Goal: Task Accomplishment & Management: Complete application form

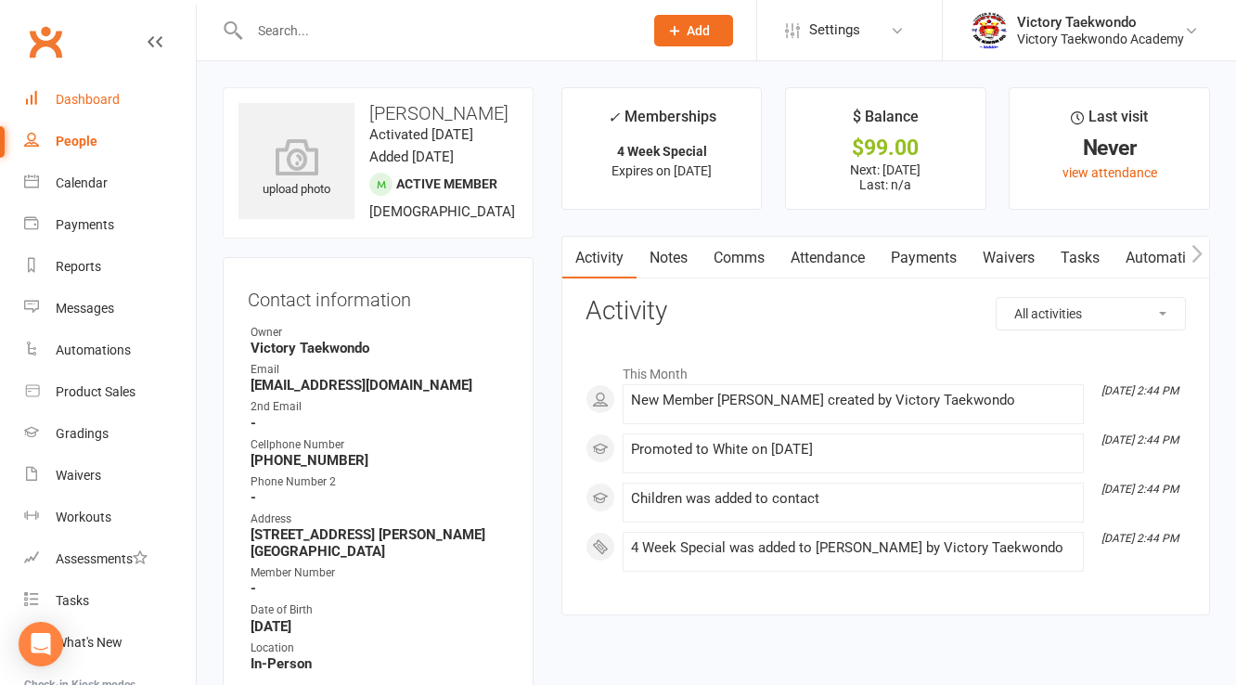
click at [104, 96] on div "Dashboard" at bounding box center [88, 99] width 64 height 15
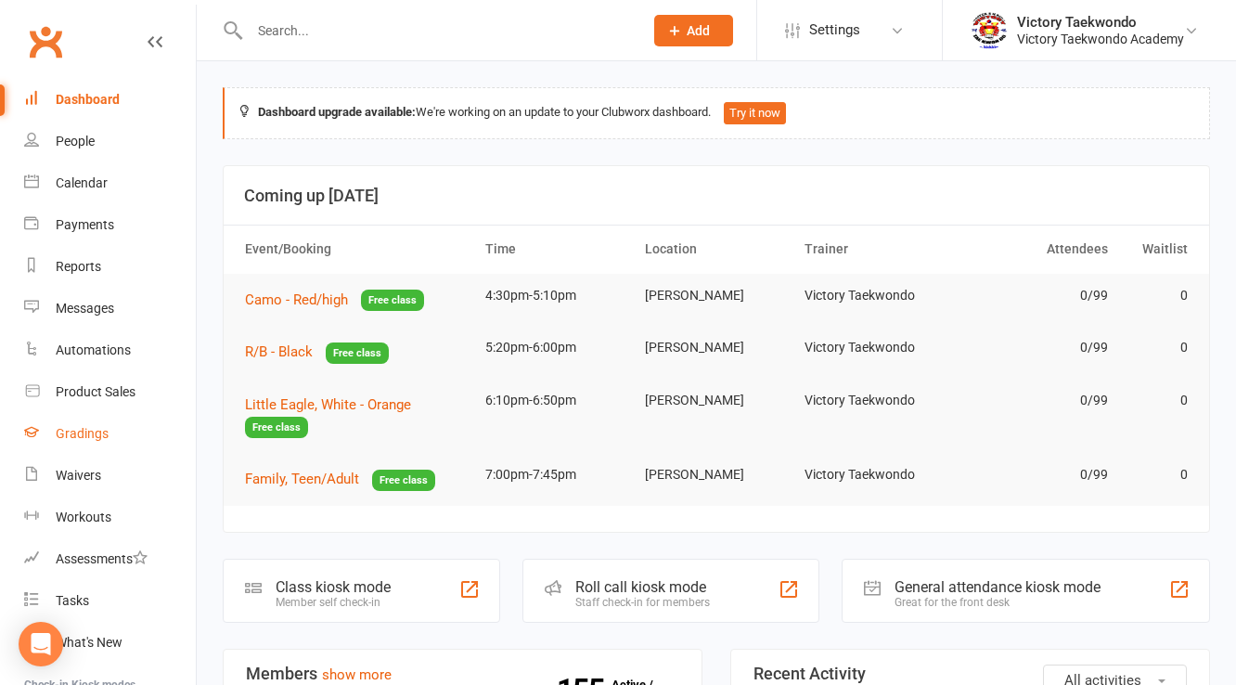
click at [69, 433] on div "Gradings" at bounding box center [82, 433] width 53 height 15
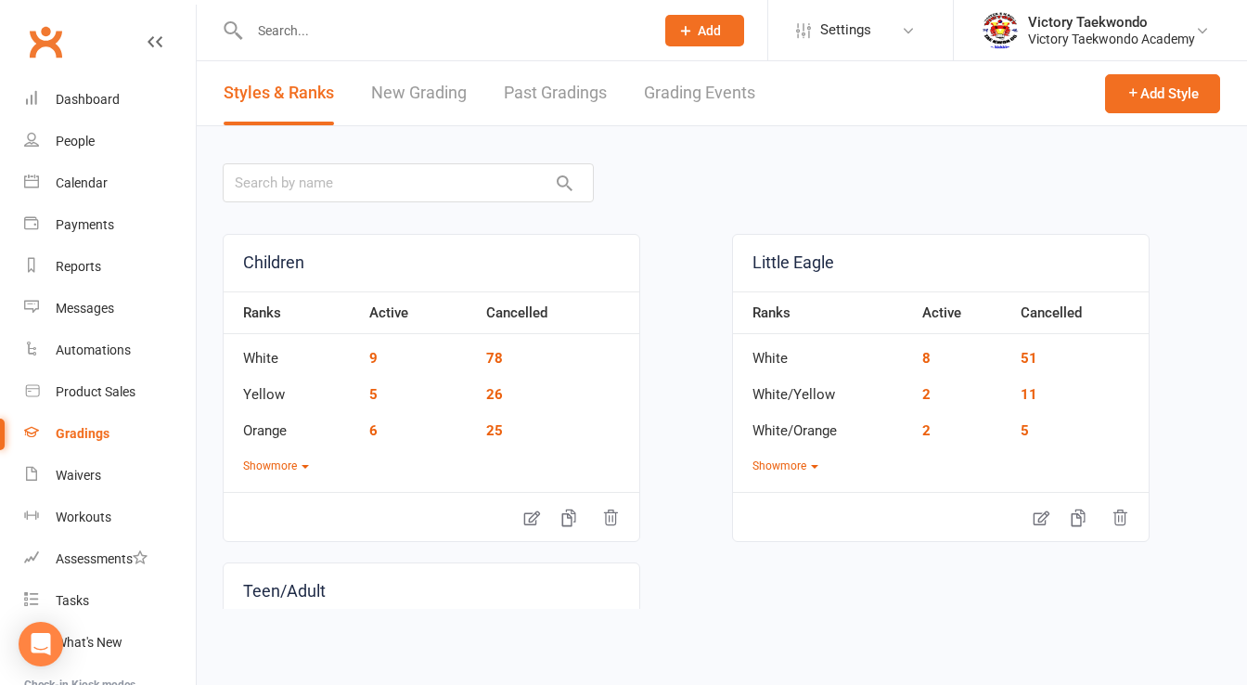
click at [395, 93] on link "New Grading" at bounding box center [419, 93] width 96 height 64
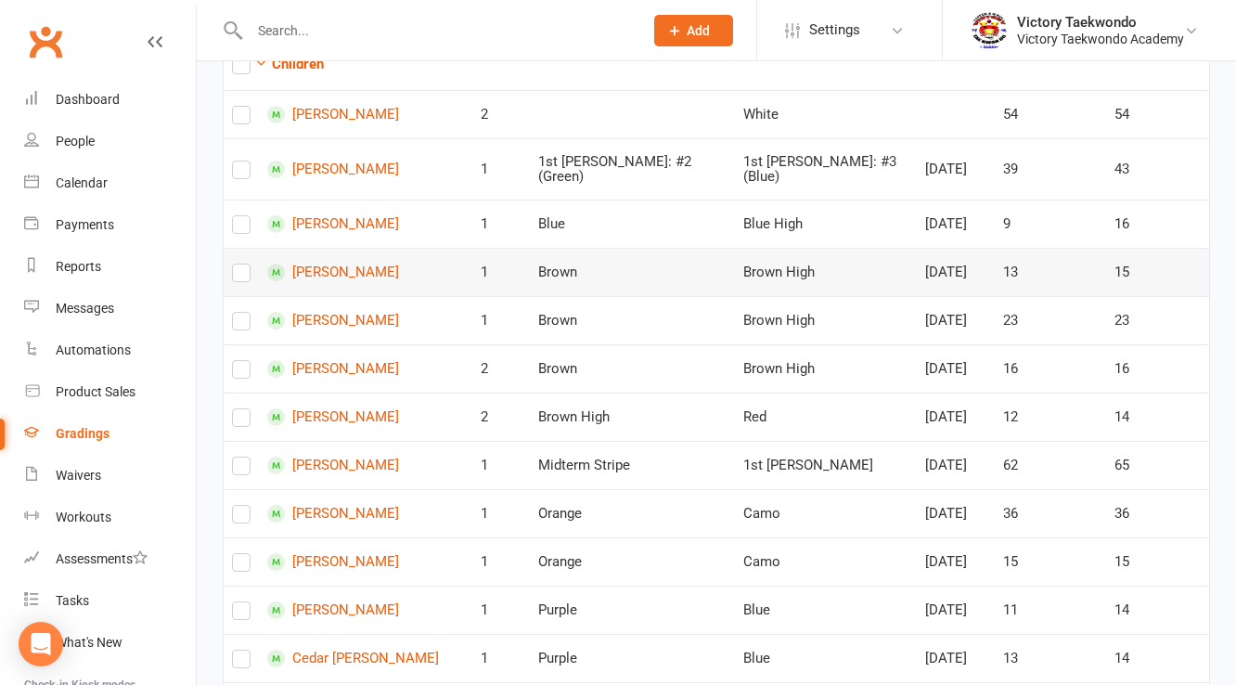
scroll to position [371, 0]
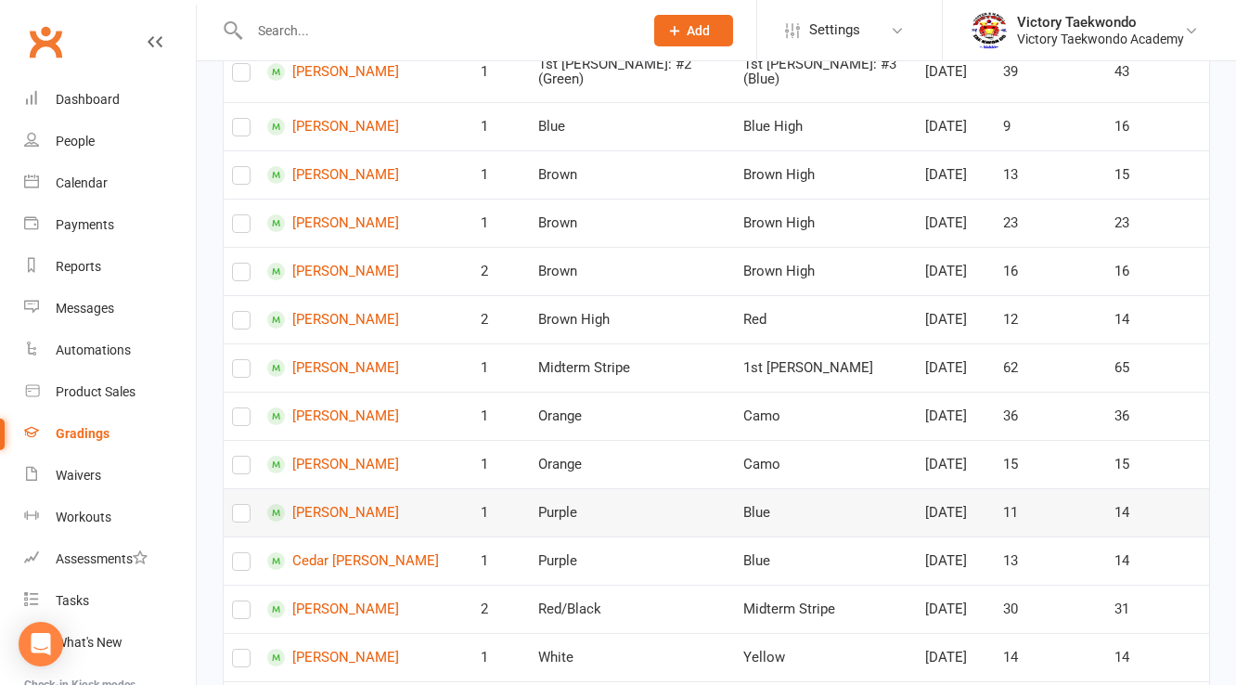
click at [236, 517] on label at bounding box center [241, 517] width 19 height 0
click at [236, 505] on input "checkbox" at bounding box center [241, 505] width 19 height 0
click at [240, 565] on label at bounding box center [241, 565] width 19 height 0
click at [240, 553] on input "checkbox" at bounding box center [241, 553] width 19 height 0
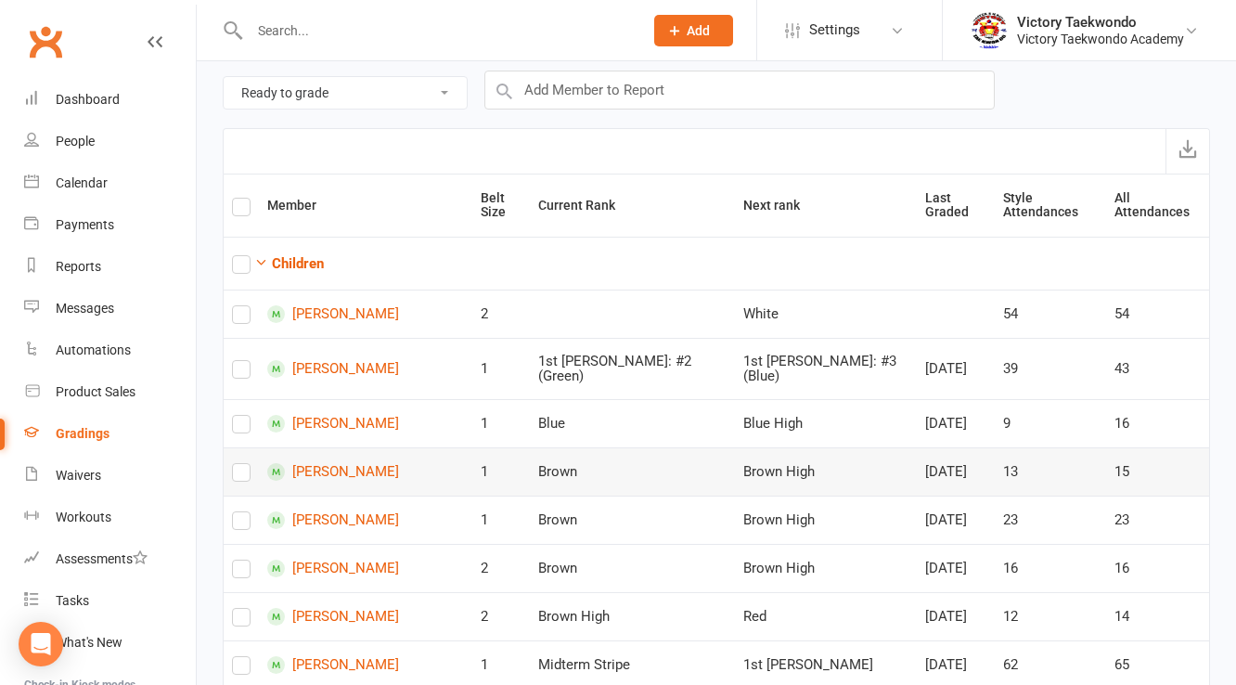
scroll to position [0, 0]
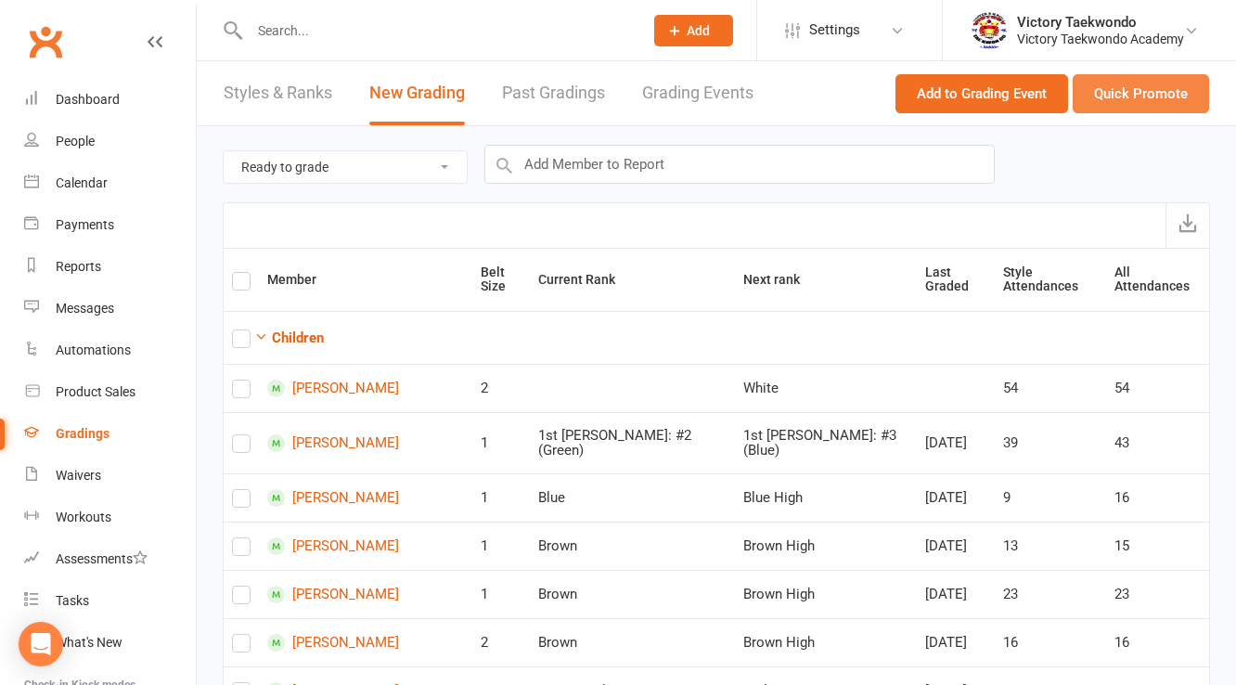
click at [1163, 93] on button "Quick Promote" at bounding box center [1141, 93] width 136 height 39
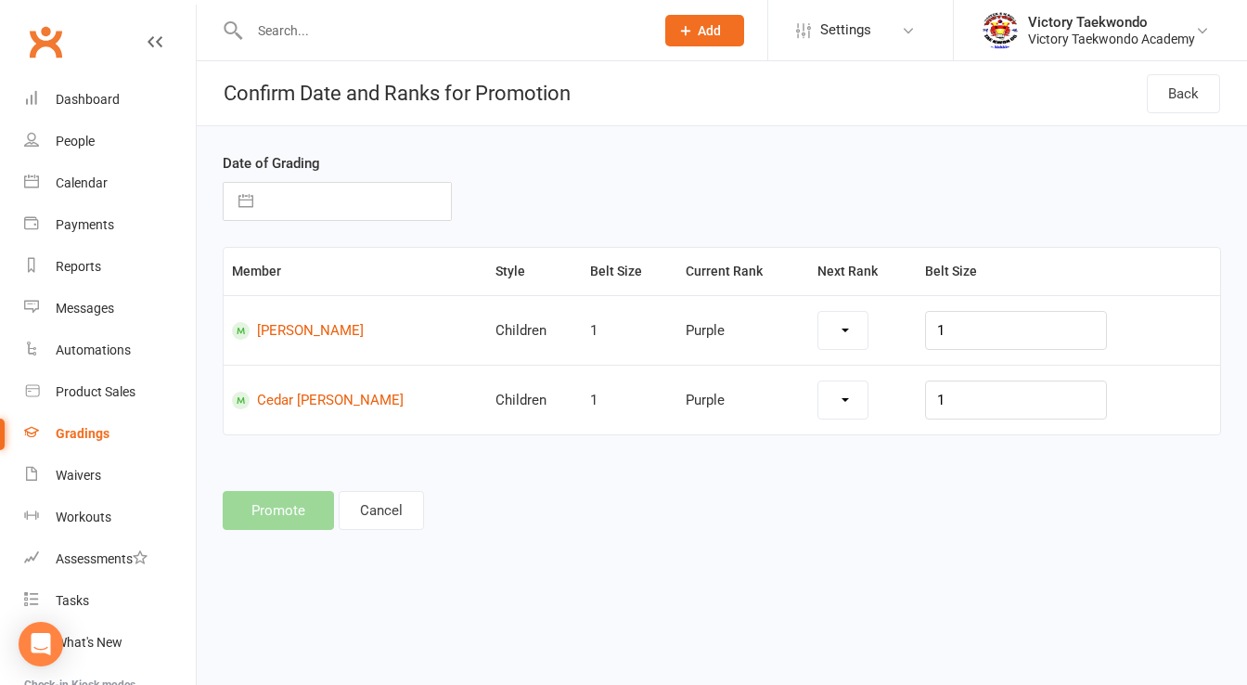
select select "6799"
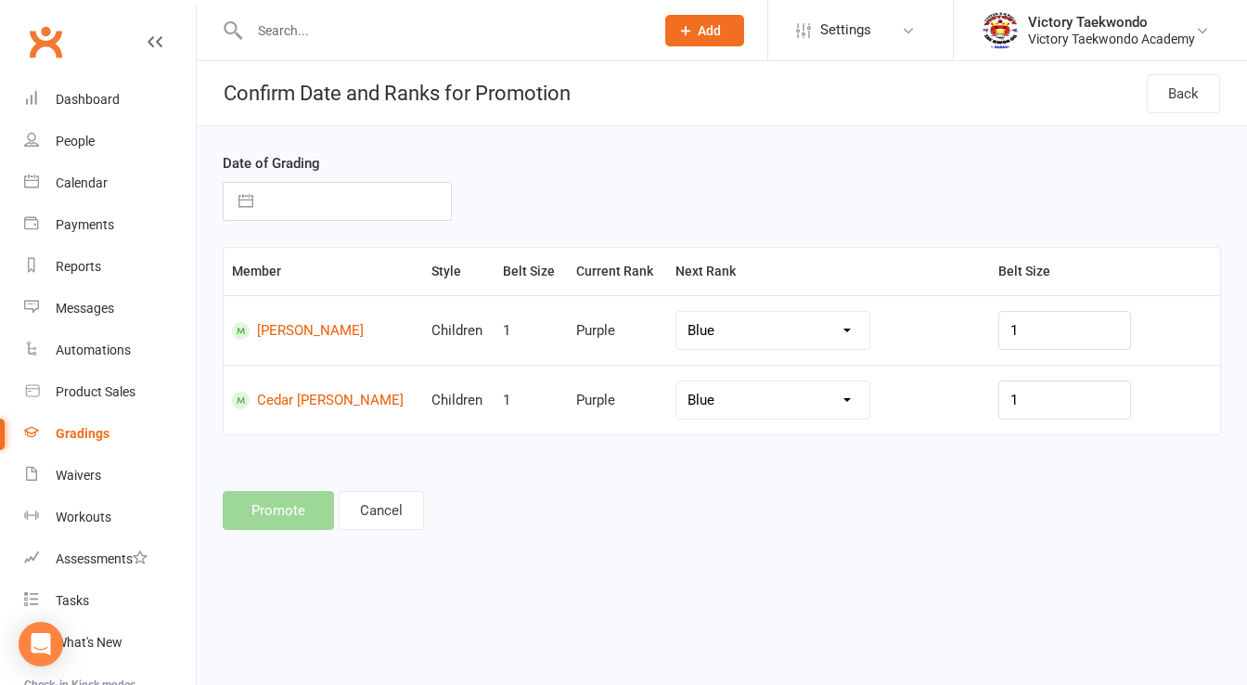
click at [238, 199] on button "button" at bounding box center [245, 201] width 33 height 37
select select "6"
select select "2025"
select select "7"
select select "2025"
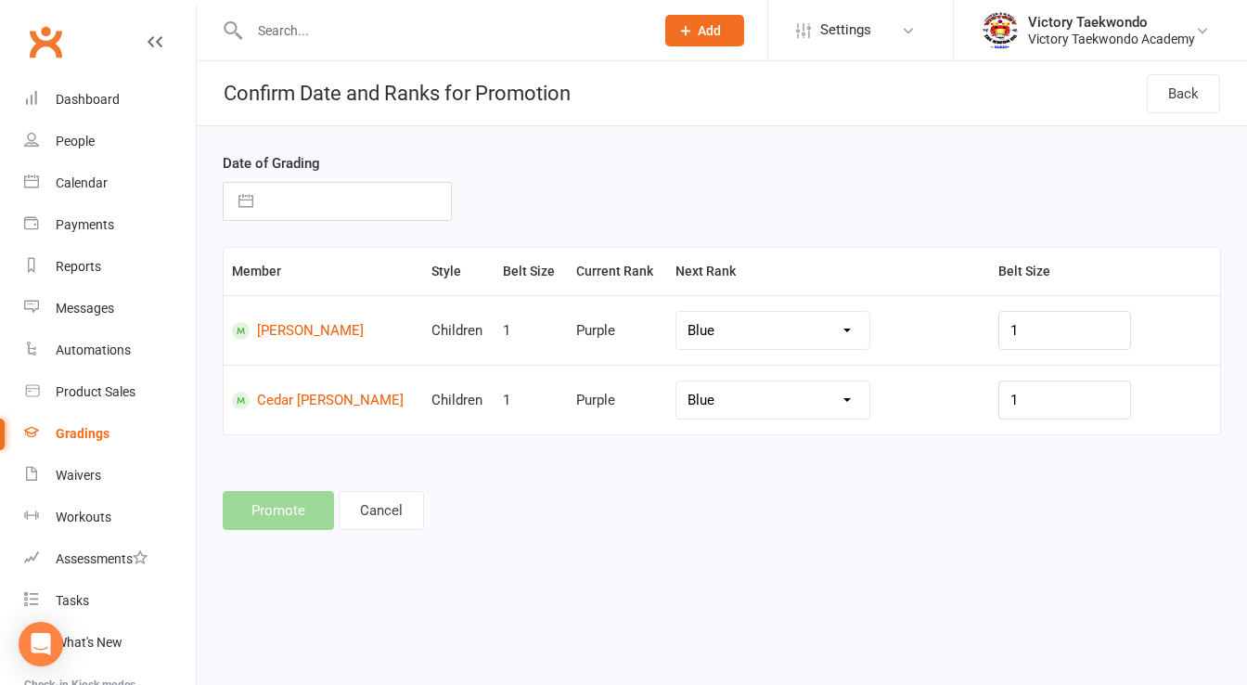
select select "8"
select select "2025"
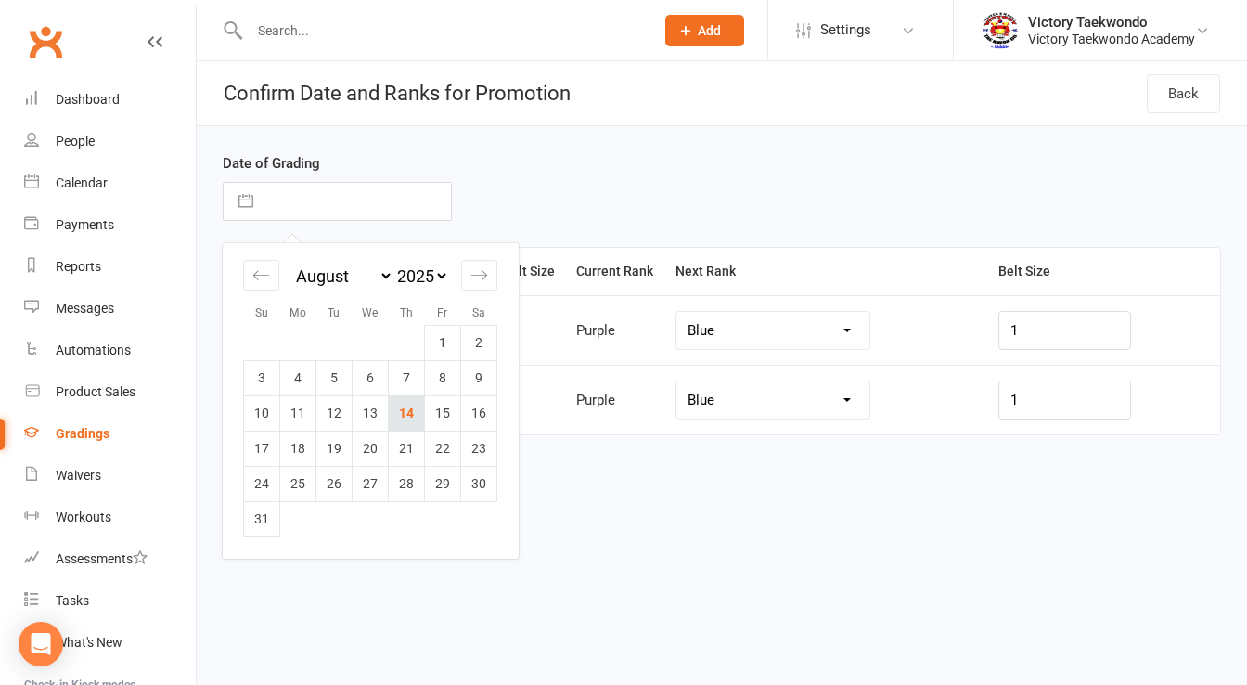
click at [403, 413] on td "14" at bounding box center [407, 412] width 36 height 35
type input "14 Aug 2025"
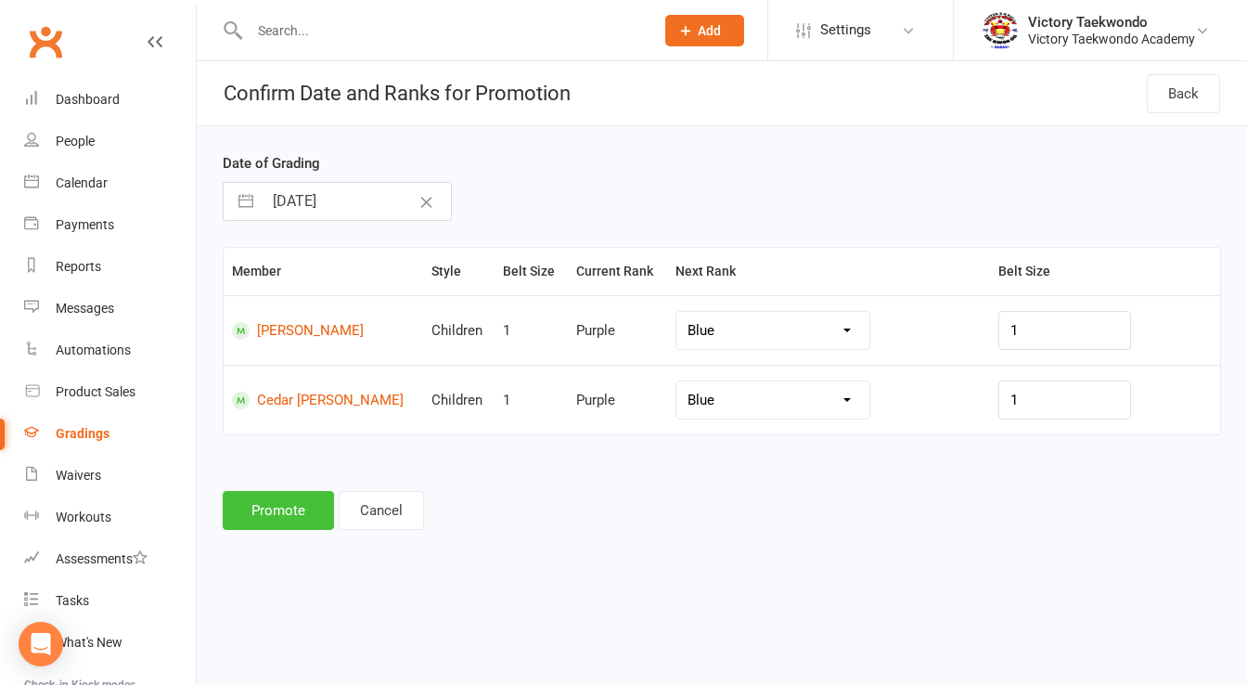
click at [275, 520] on button "Promote" at bounding box center [278, 510] width 111 height 39
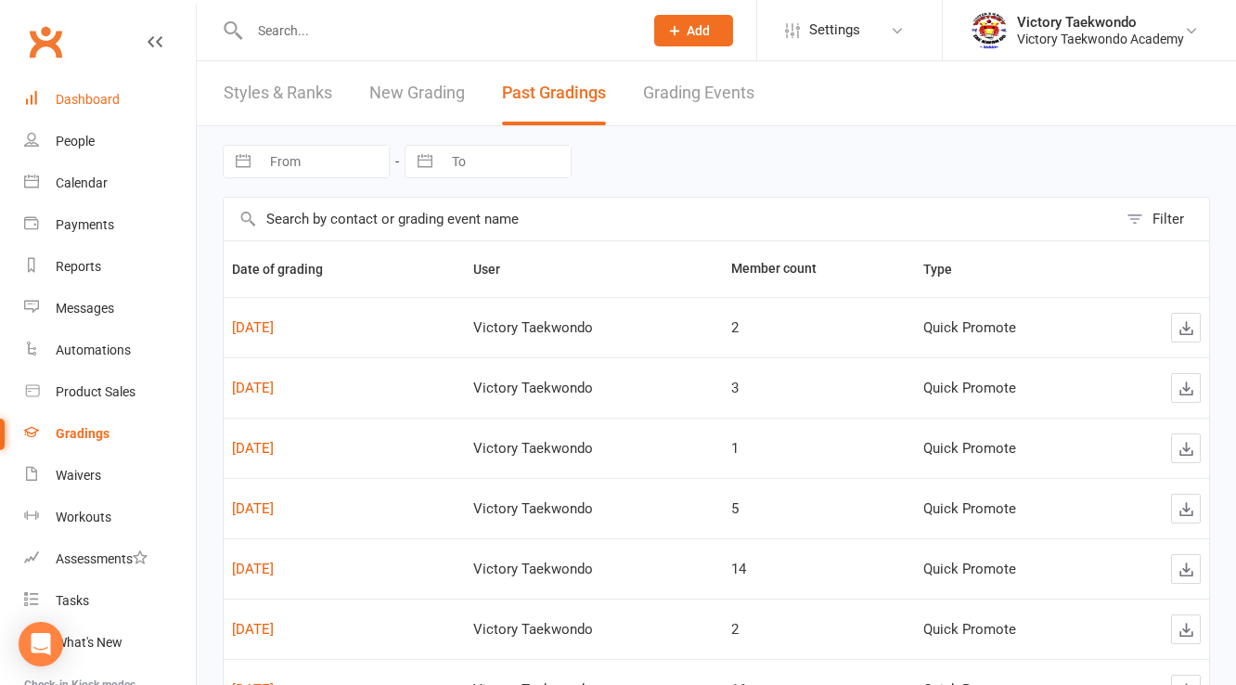
click at [78, 95] on div "Dashboard" at bounding box center [88, 99] width 64 height 15
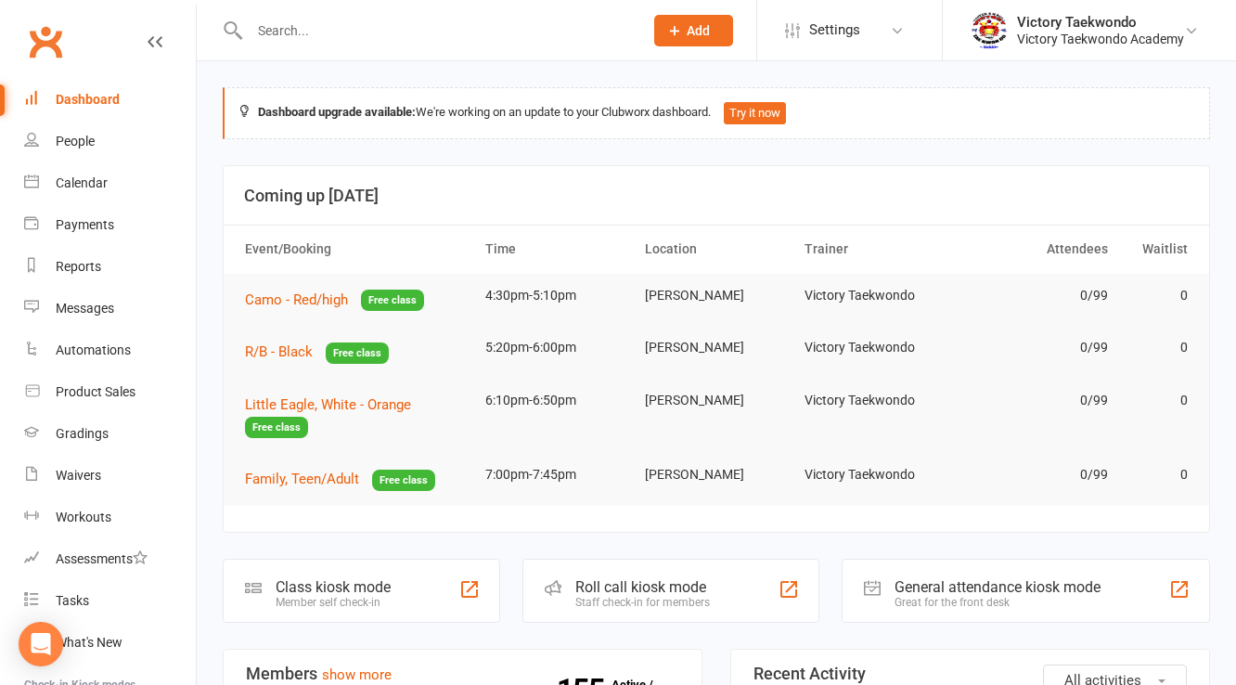
click at [24, 79] on link "Dashboard" at bounding box center [110, 100] width 172 height 42
click at [356, 598] on div "Member self check-in" at bounding box center [333, 602] width 115 height 13
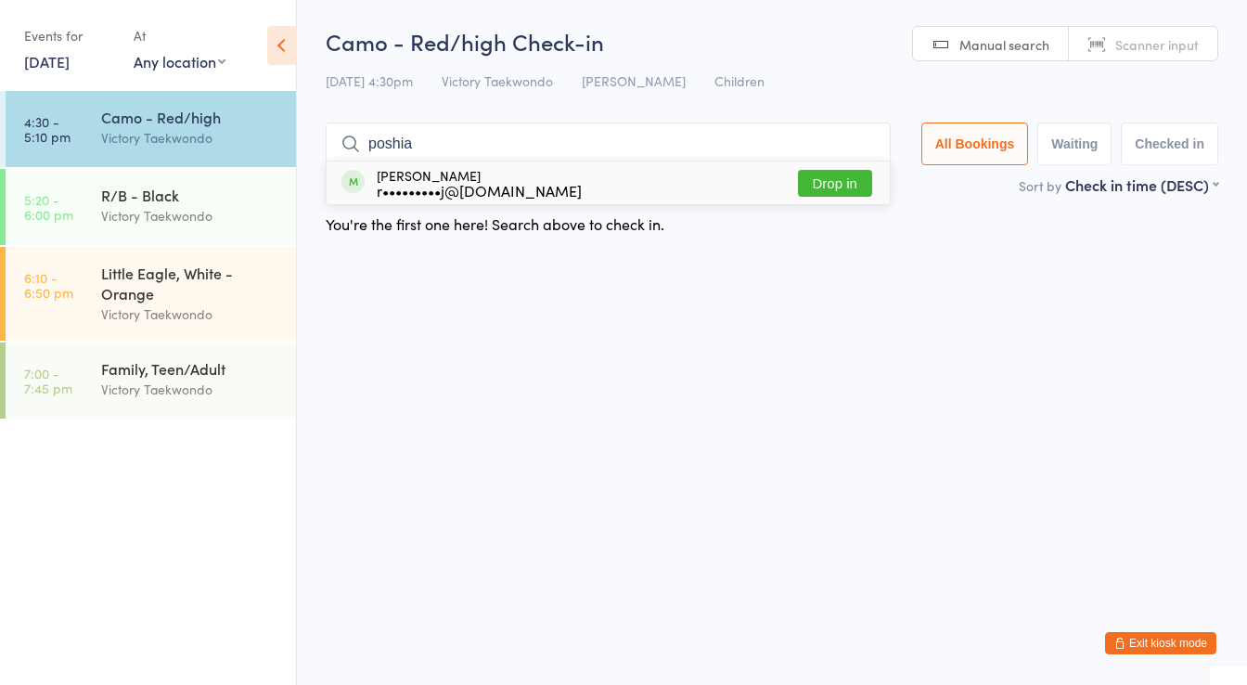
type input "poshia"
click at [839, 182] on button "Drop in" at bounding box center [835, 183] width 74 height 27
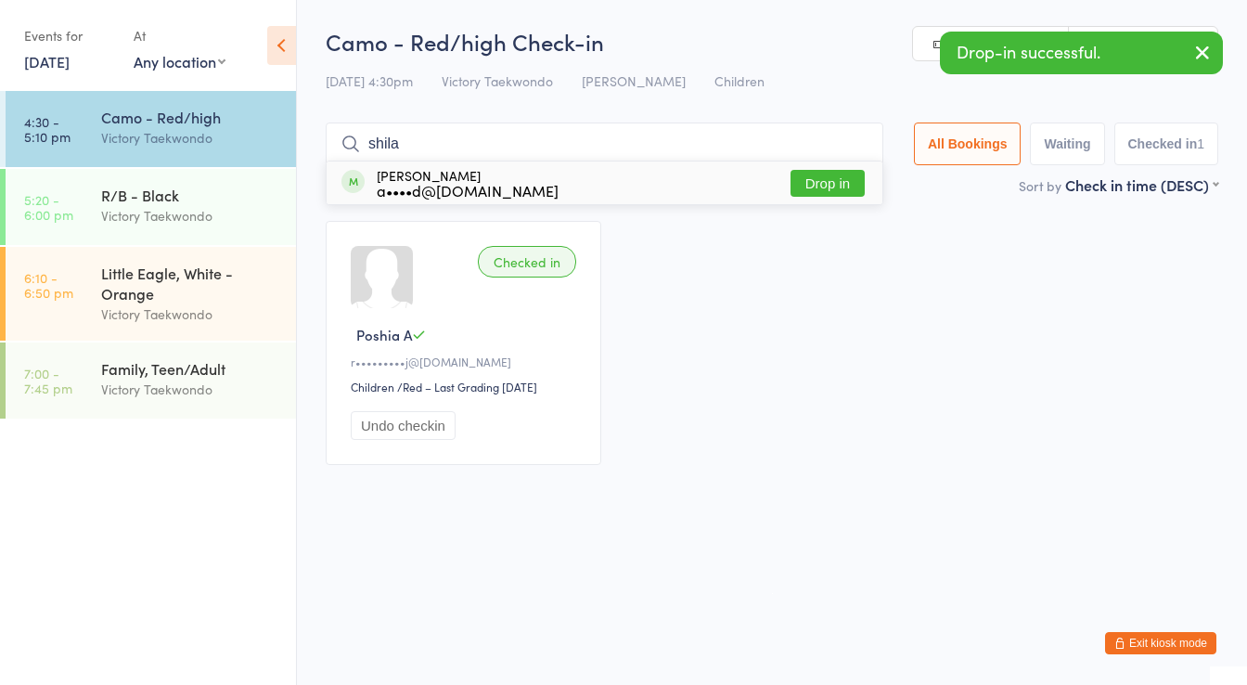
type input "shila"
click at [833, 178] on button "Drop in" at bounding box center [828, 183] width 74 height 27
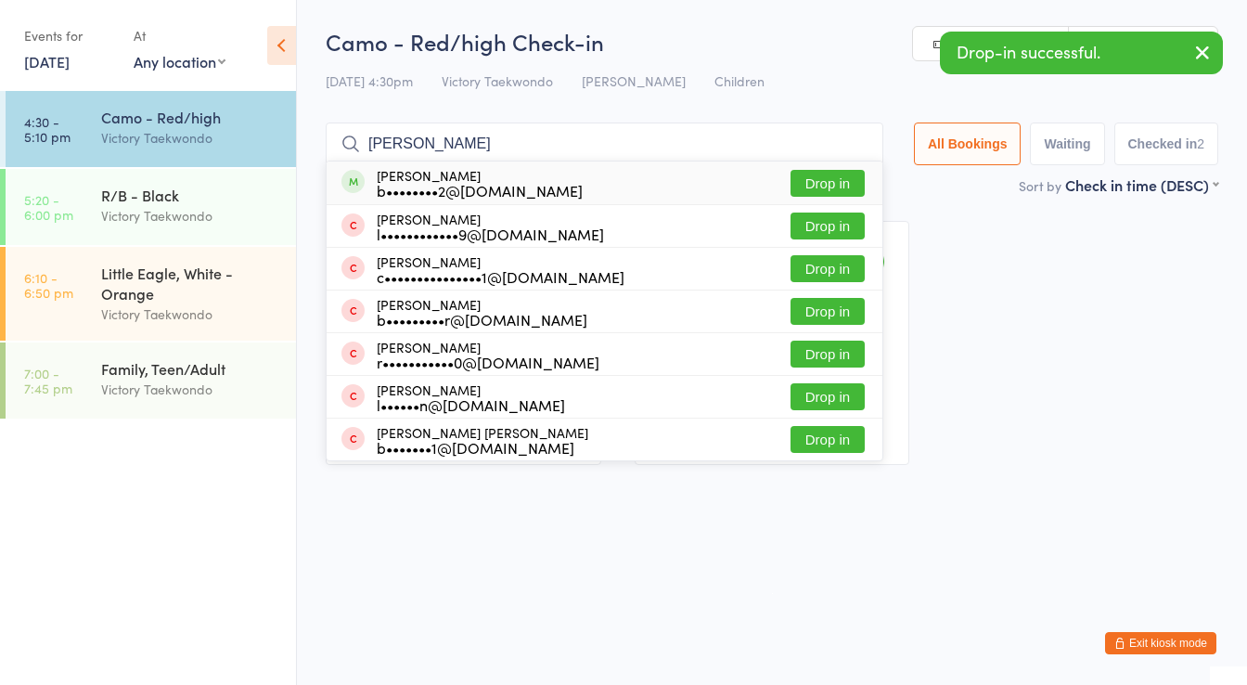
type input "[PERSON_NAME]"
click at [821, 174] on button "Drop in" at bounding box center [828, 183] width 74 height 27
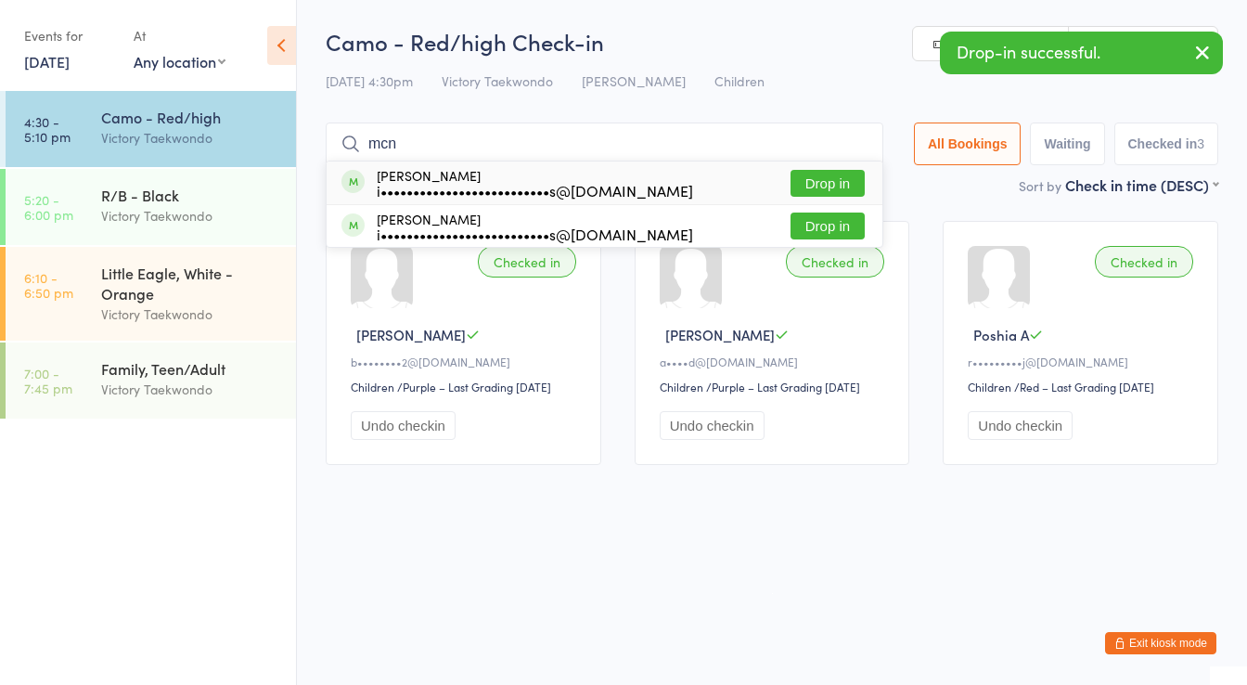
type input "mcn"
click at [816, 177] on button "Drop in" at bounding box center [828, 183] width 74 height 27
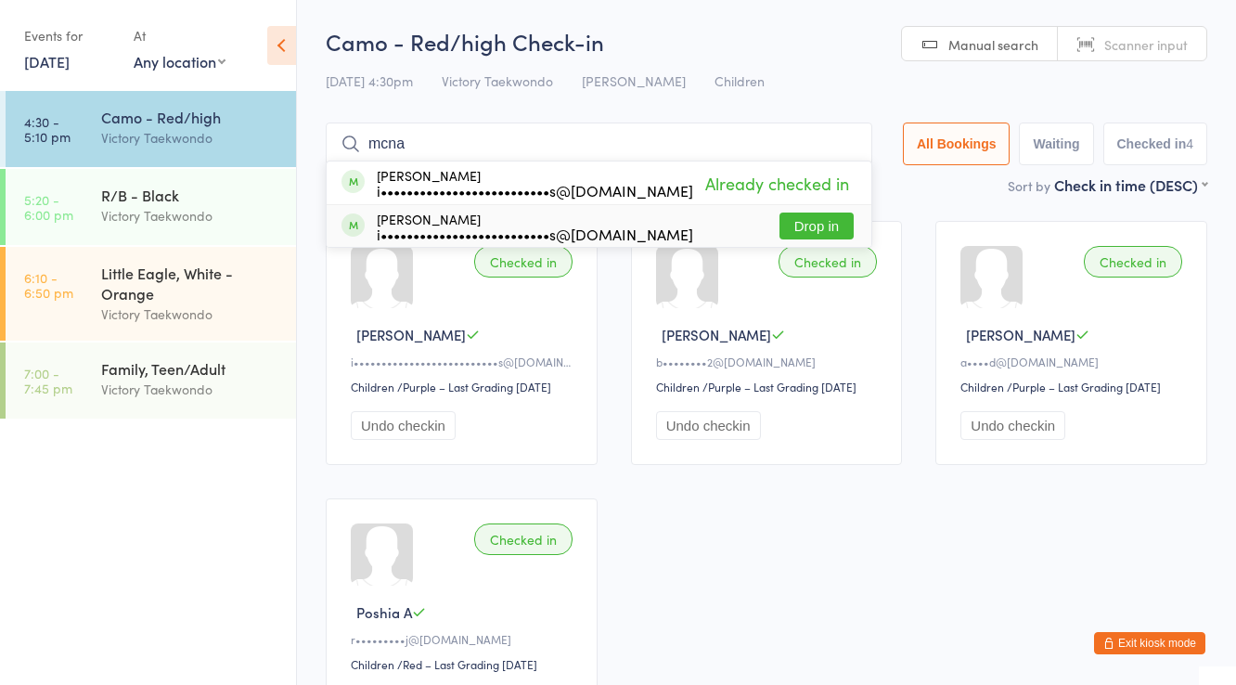
type input "mcna"
click at [811, 223] on button "Drop in" at bounding box center [816, 225] width 74 height 27
